Goal: Task Accomplishment & Management: Complete application form

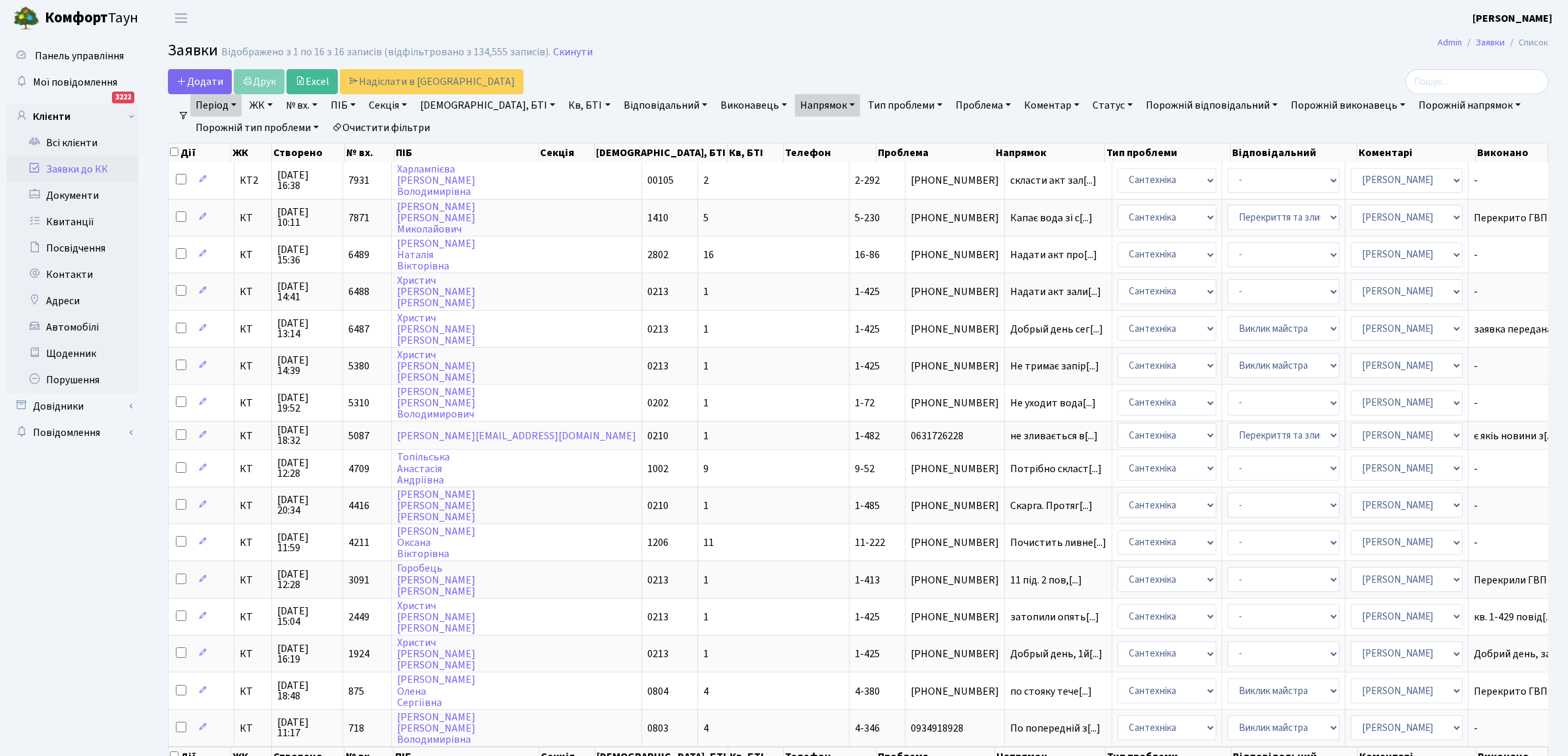
select select "25"
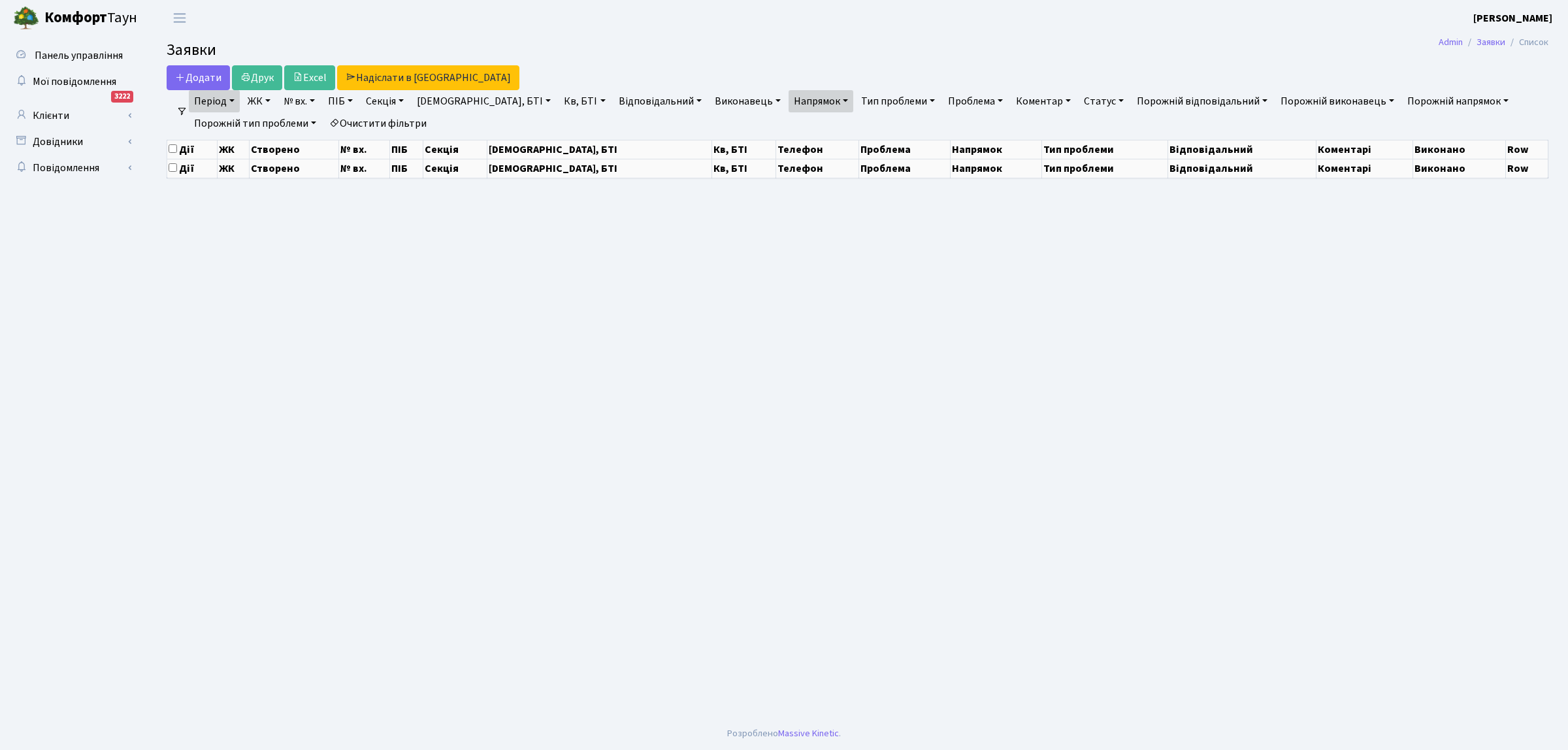
select select "25"
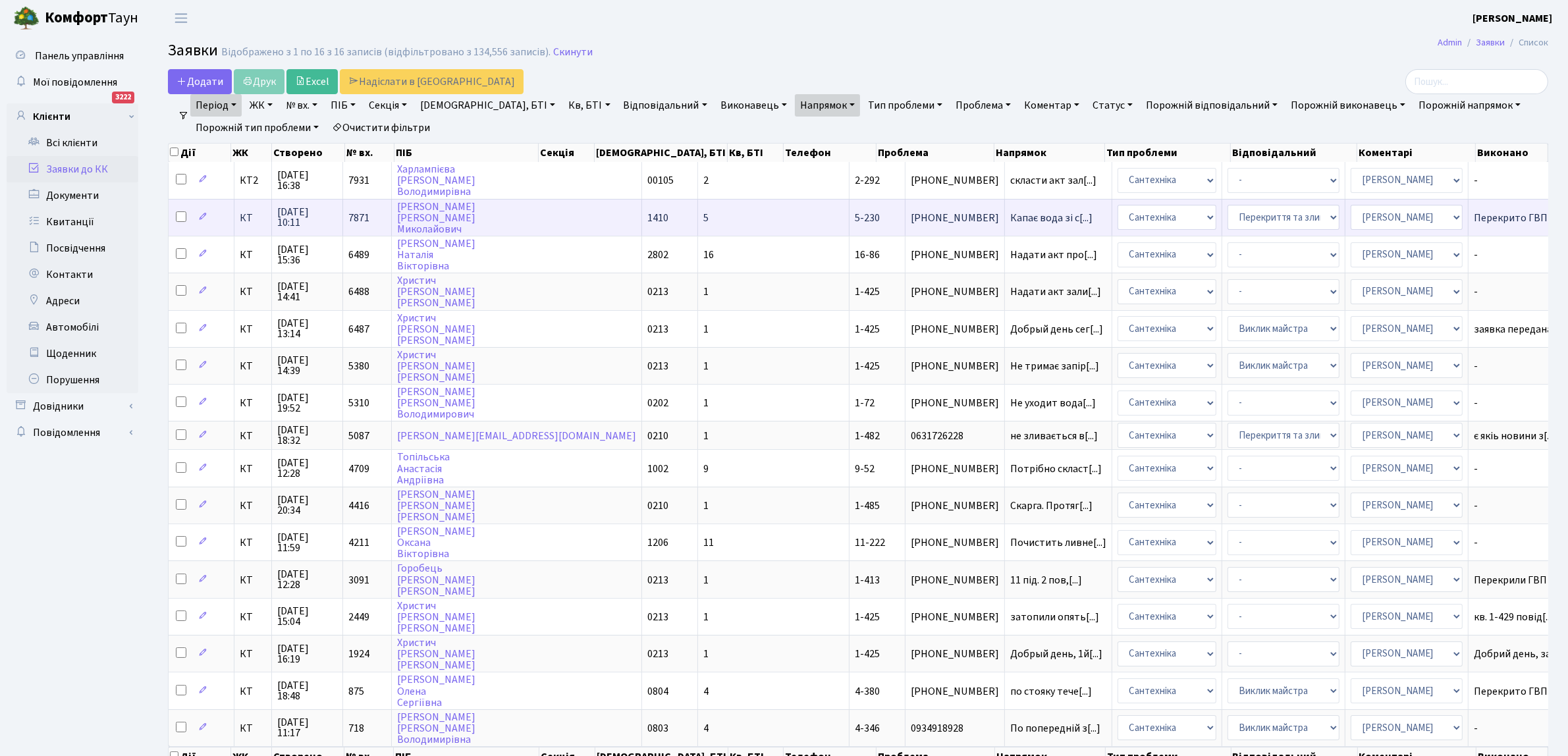
click at [698, 225] on td "5" at bounding box center [773, 217] width 151 height 37
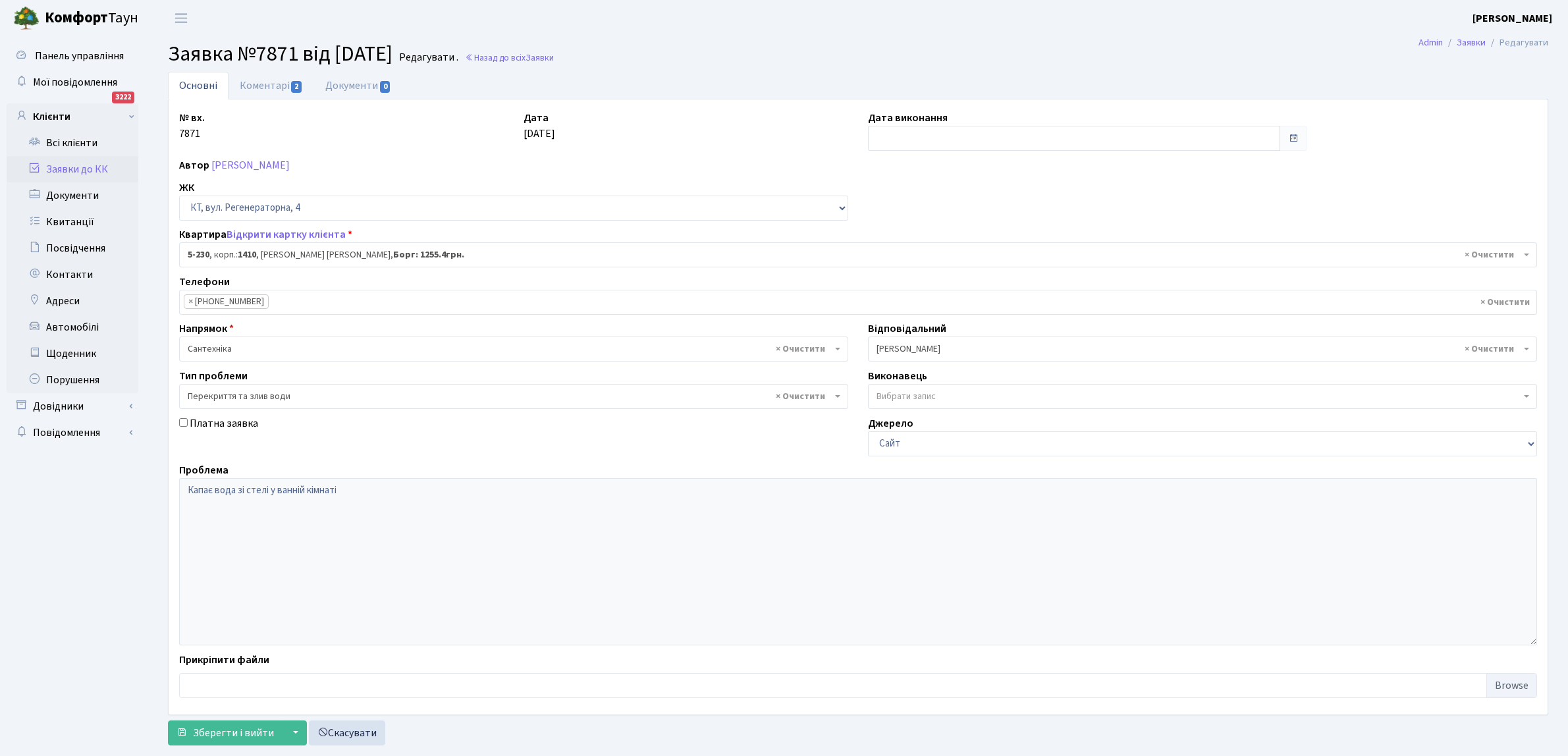
select select "2308"
select select "32"
click at [931, 135] on input "text" at bounding box center [1074, 138] width 412 height 25
click at [953, 261] on td "19" at bounding box center [960, 265] width 20 height 20
type input "19.09.2025"
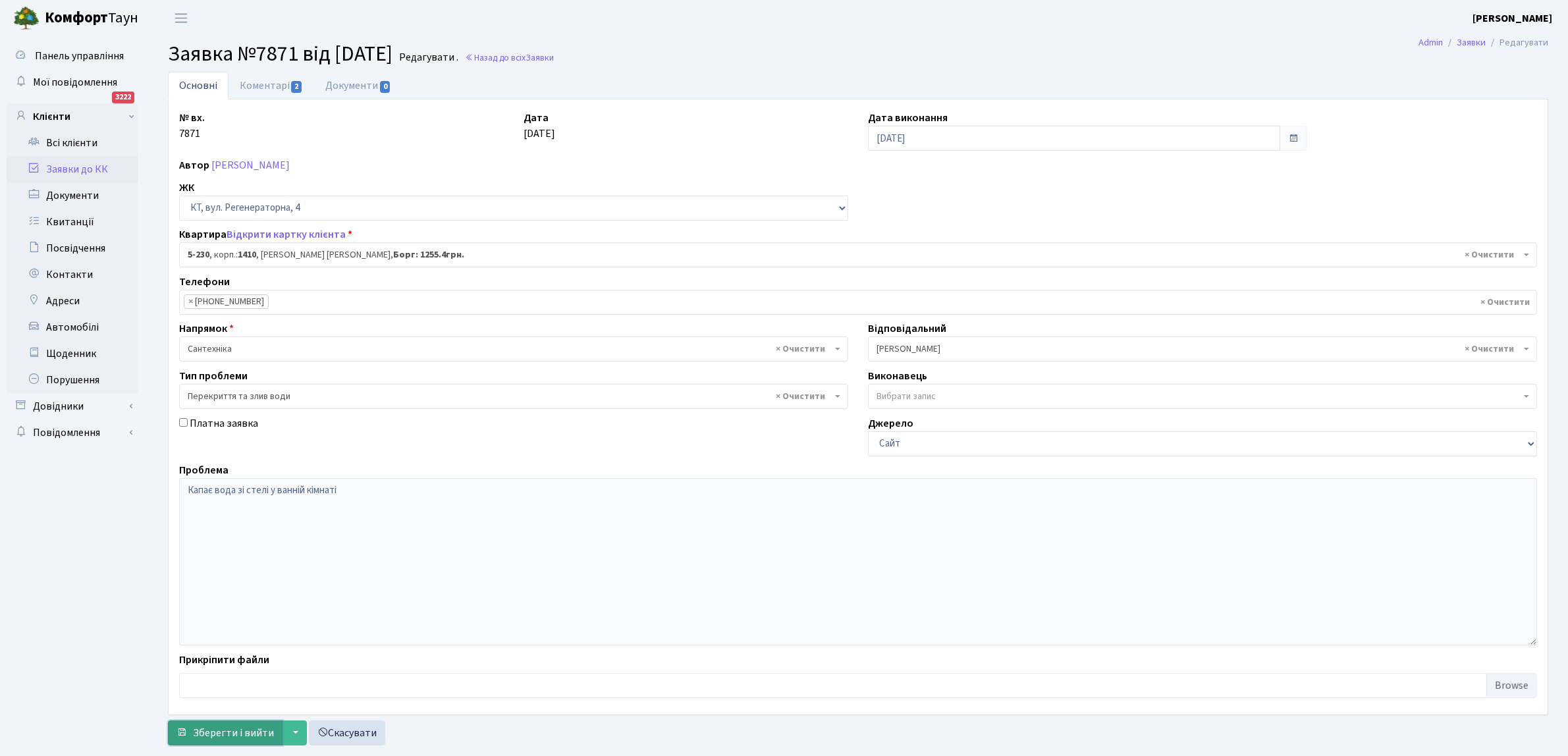
click at [236, 735] on span "Зберегти і вийти" at bounding box center [234, 733] width 81 height 14
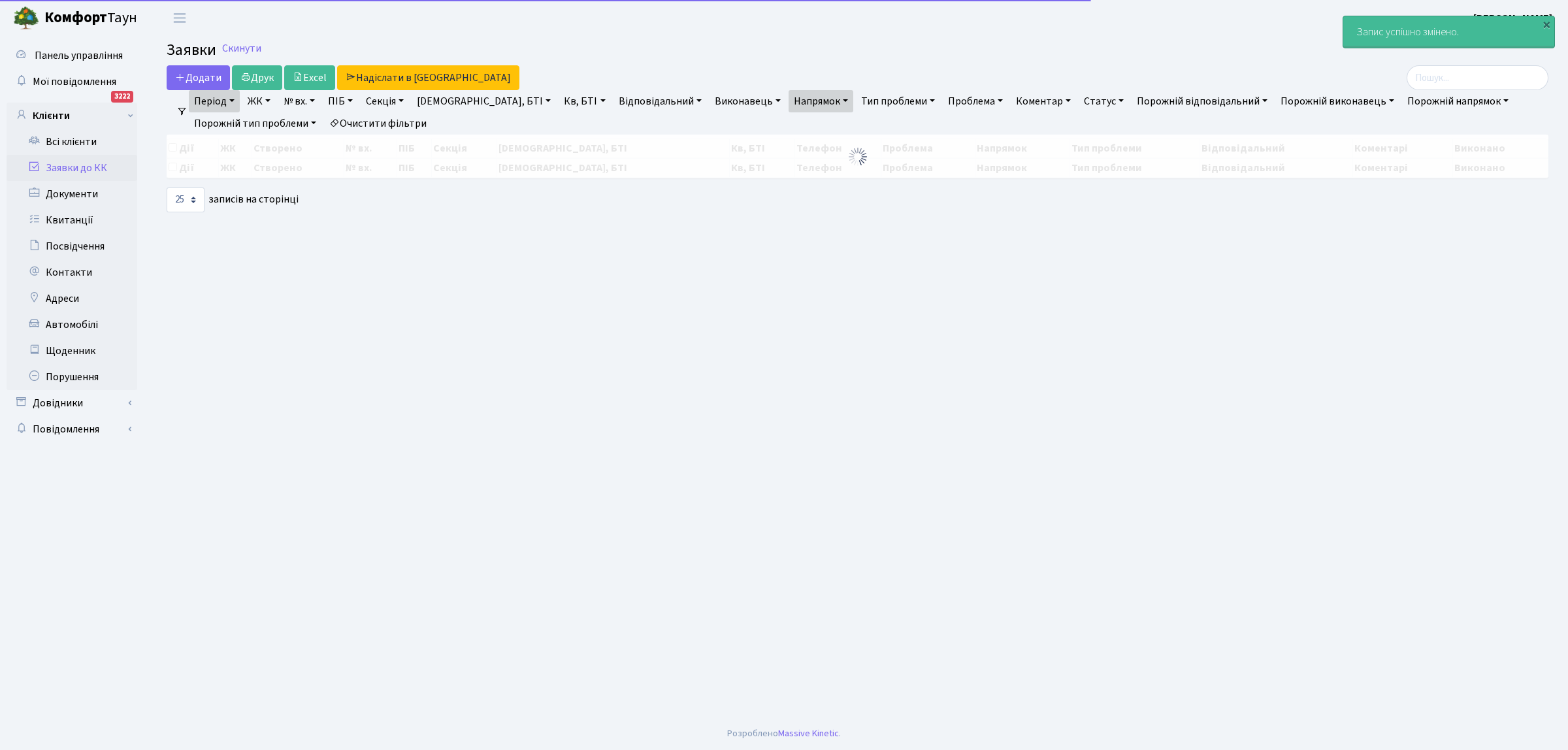
select select "25"
